Goal: Go to known website: Access a specific website the user already knows

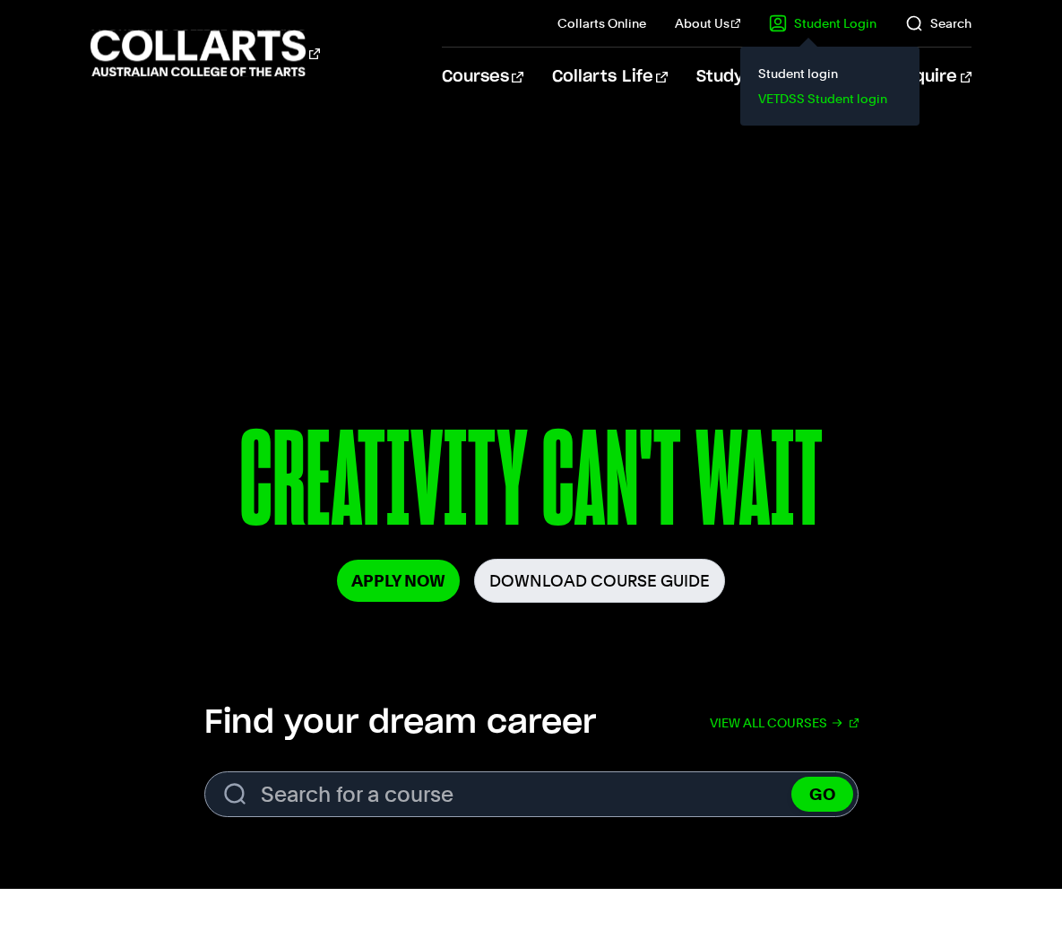
click at [806, 102] on link "VETDSS Student login" at bounding box center [830, 98] width 151 height 25
click at [834, 107] on link "VETDSS Student login" at bounding box center [830, 98] width 151 height 25
click at [827, 101] on link "VETDSS Student login" at bounding box center [830, 98] width 151 height 25
